Goal: Transaction & Acquisition: Purchase product/service

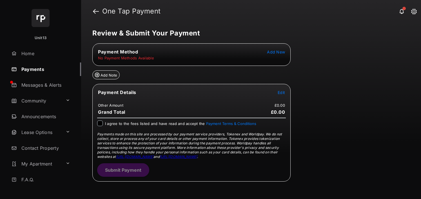
click at [273, 52] on span "Add New" at bounding box center [276, 52] width 18 height 5
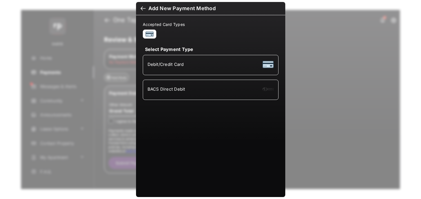
click at [184, 89] on div "BACS Direct Debit" at bounding box center [211, 90] width 126 height 11
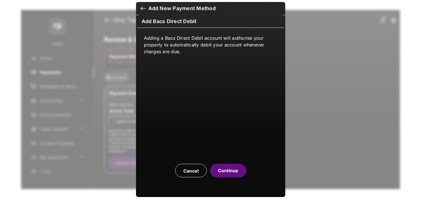
click at [224, 175] on button "Continue" at bounding box center [228, 171] width 36 height 14
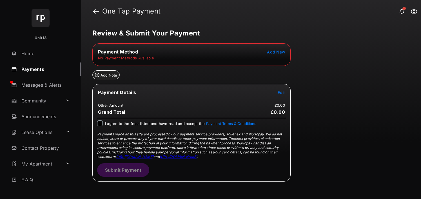
click at [281, 51] on span "Add New" at bounding box center [276, 52] width 18 height 5
click at [227, 62] on div "Payment Method No Payment Methods Available" at bounding box center [191, 54] width 198 height 23
click at [281, 52] on span "Add New" at bounding box center [276, 52] width 18 height 5
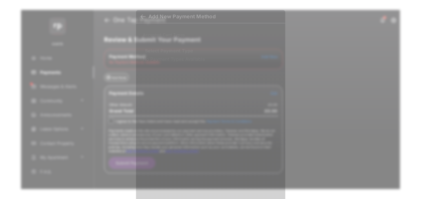
click at [281, 52] on div "Accepted Card Types Select Payment Type No Payment Types Available" at bounding box center [210, 110] width 149 height 175
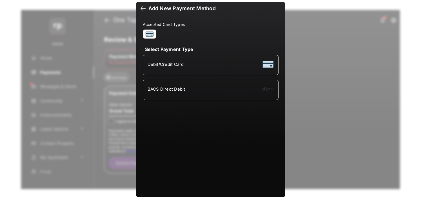
click at [173, 68] on div "Debit/Credit Card" at bounding box center [211, 65] width 126 height 11
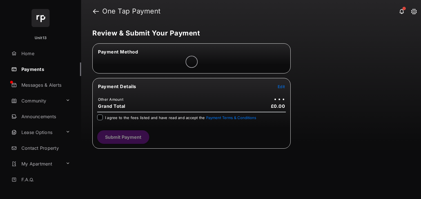
click at [281, 87] on span "Edit" at bounding box center [281, 86] width 7 height 5
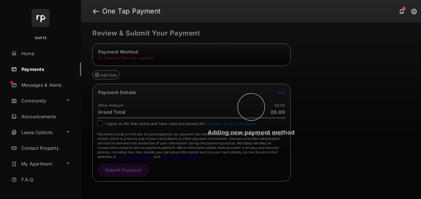
click at [199, 101] on div "Adding new payment method" at bounding box center [251, 111] width 340 height 177
click at [276, 101] on div "Adding new payment method" at bounding box center [251, 111] width 340 height 177
click at [283, 95] on div "Adding new payment method" at bounding box center [251, 111] width 340 height 177
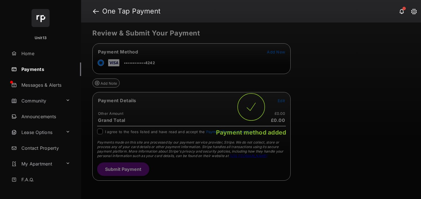
click at [282, 94] on div "Payment method added" at bounding box center [251, 111] width 340 height 177
click at [281, 100] on div "Payment method added" at bounding box center [251, 111] width 340 height 177
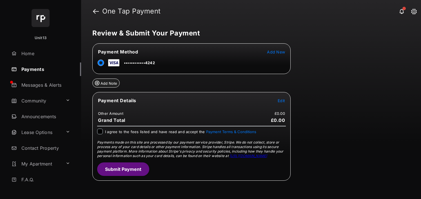
click at [282, 102] on span "Edit" at bounding box center [281, 100] width 7 height 5
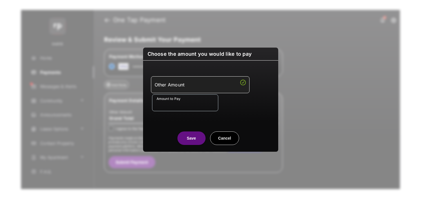
click at [190, 106] on input "Amount to Pay" at bounding box center [185, 102] width 66 height 17
type input "**"
click at [154, 117] on div "Other Amount Amount to Pay **" at bounding box center [211, 93] width 128 height 53
click at [190, 143] on button "Save" at bounding box center [192, 139] width 28 height 14
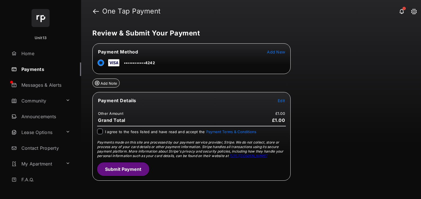
click at [175, 133] on span "I agree to the fees listed and have read and accept the Payment Terms & Conditi…" at bounding box center [180, 132] width 151 height 5
click at [138, 168] on button "Submit Payment" at bounding box center [123, 170] width 52 height 14
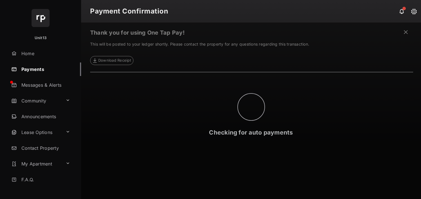
click at [52, 71] on link "Payments" at bounding box center [45, 70] width 72 height 14
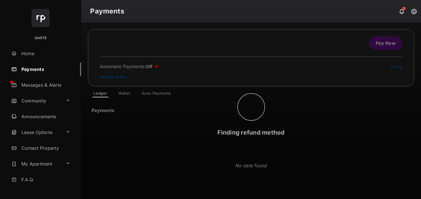
click at [147, 93] on div "Finding refund method" at bounding box center [251, 111] width 340 height 177
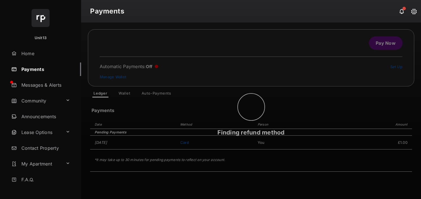
click at [138, 94] on div "Finding refund method" at bounding box center [251, 111] width 340 height 177
click at [121, 95] on div "Finding refund method" at bounding box center [251, 111] width 340 height 177
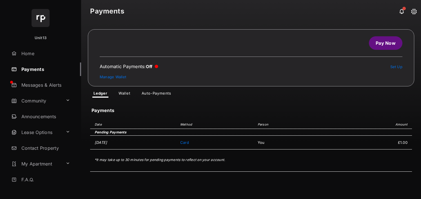
click at [121, 95] on link "Wallet" at bounding box center [124, 94] width 21 height 7
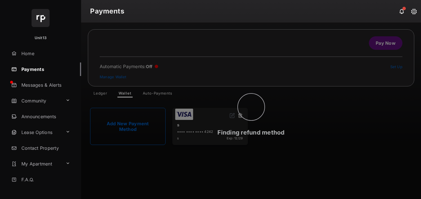
click at [241, 115] on icon at bounding box center [251, 107] width 28 height 28
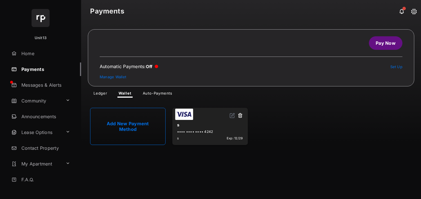
click at [241, 115] on button at bounding box center [241, 116] width 6 height 6
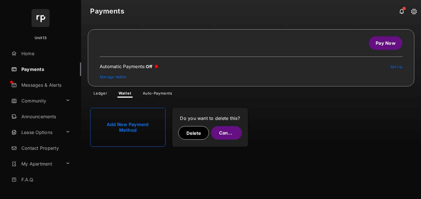
click at [199, 128] on button "Delete" at bounding box center [193, 133] width 31 height 14
